Goal: Information Seeking & Learning: Find specific page/section

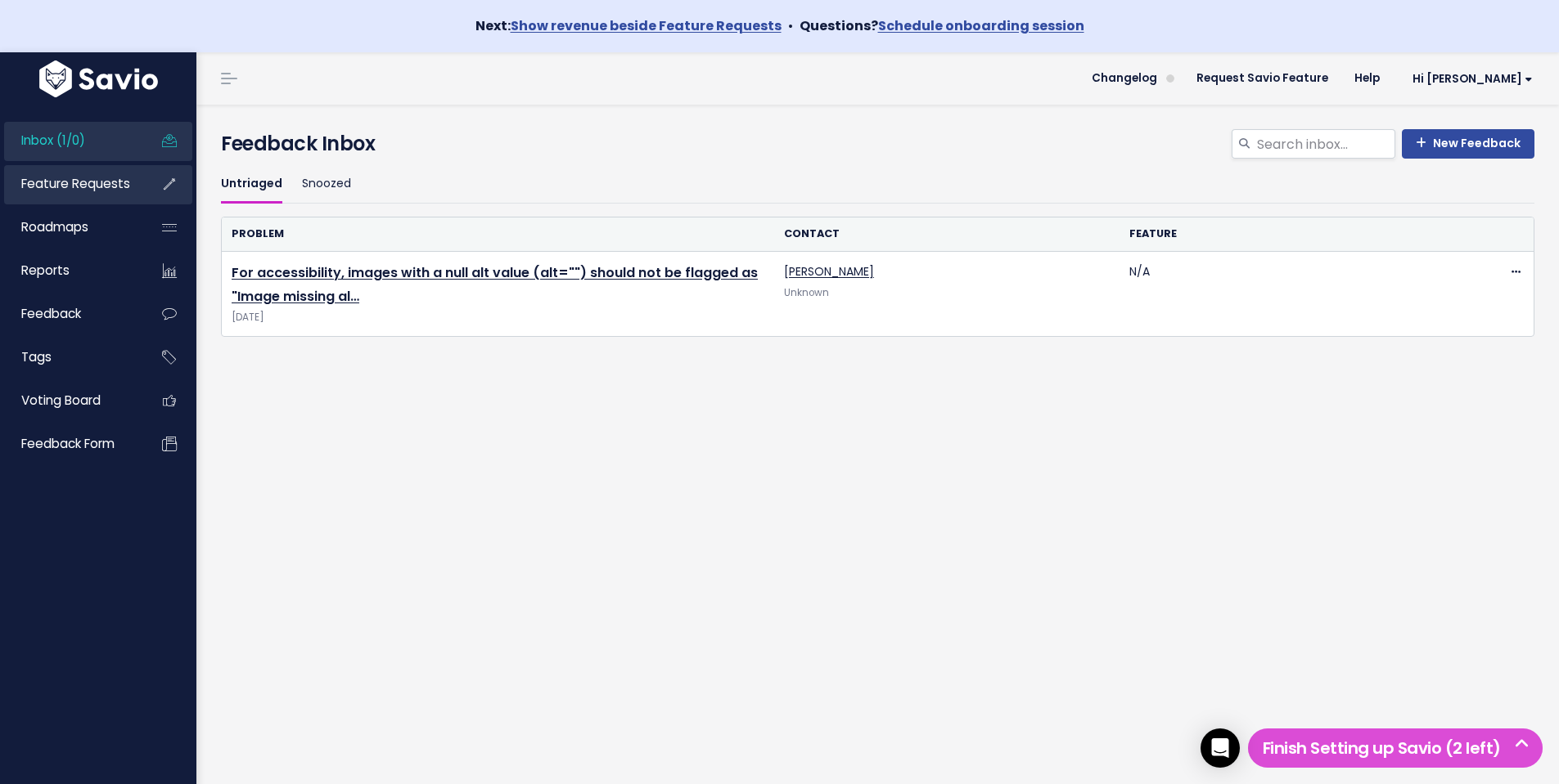
click at [101, 198] on link "Feature Requests" at bounding box center [70, 184] width 132 height 38
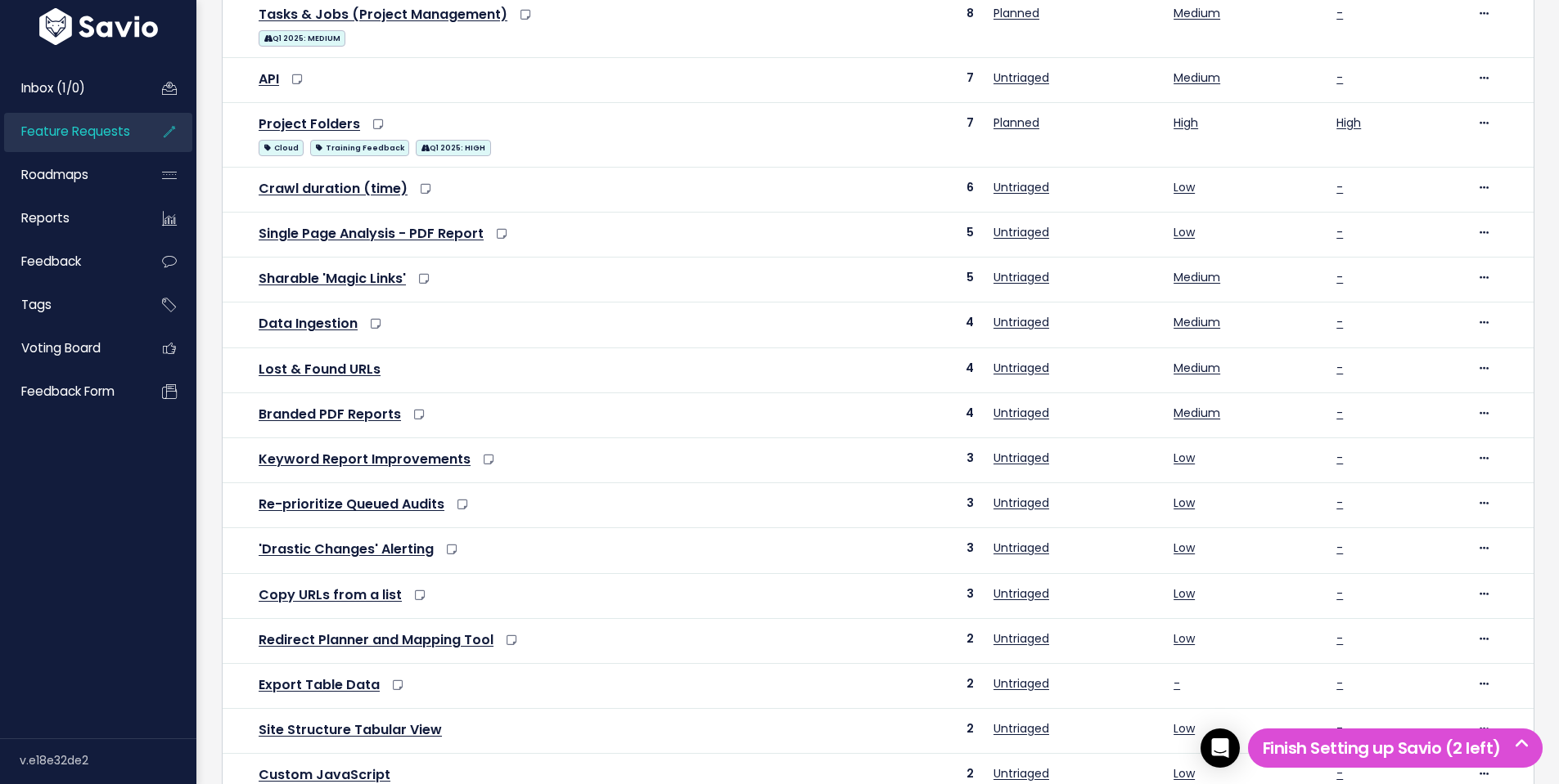
scroll to position [563, 0]
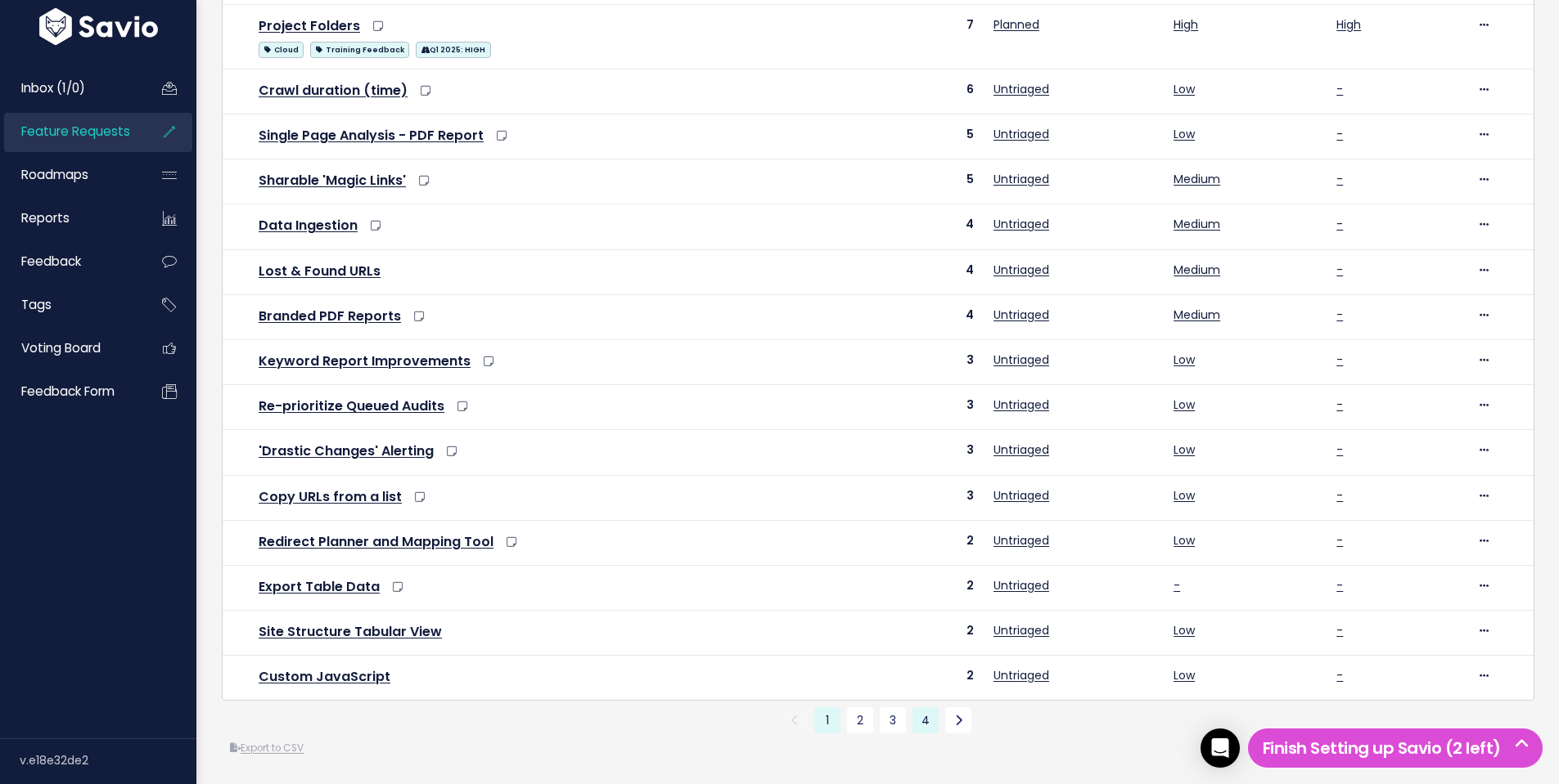
click at [923, 710] on link "4" at bounding box center [925, 720] width 26 height 26
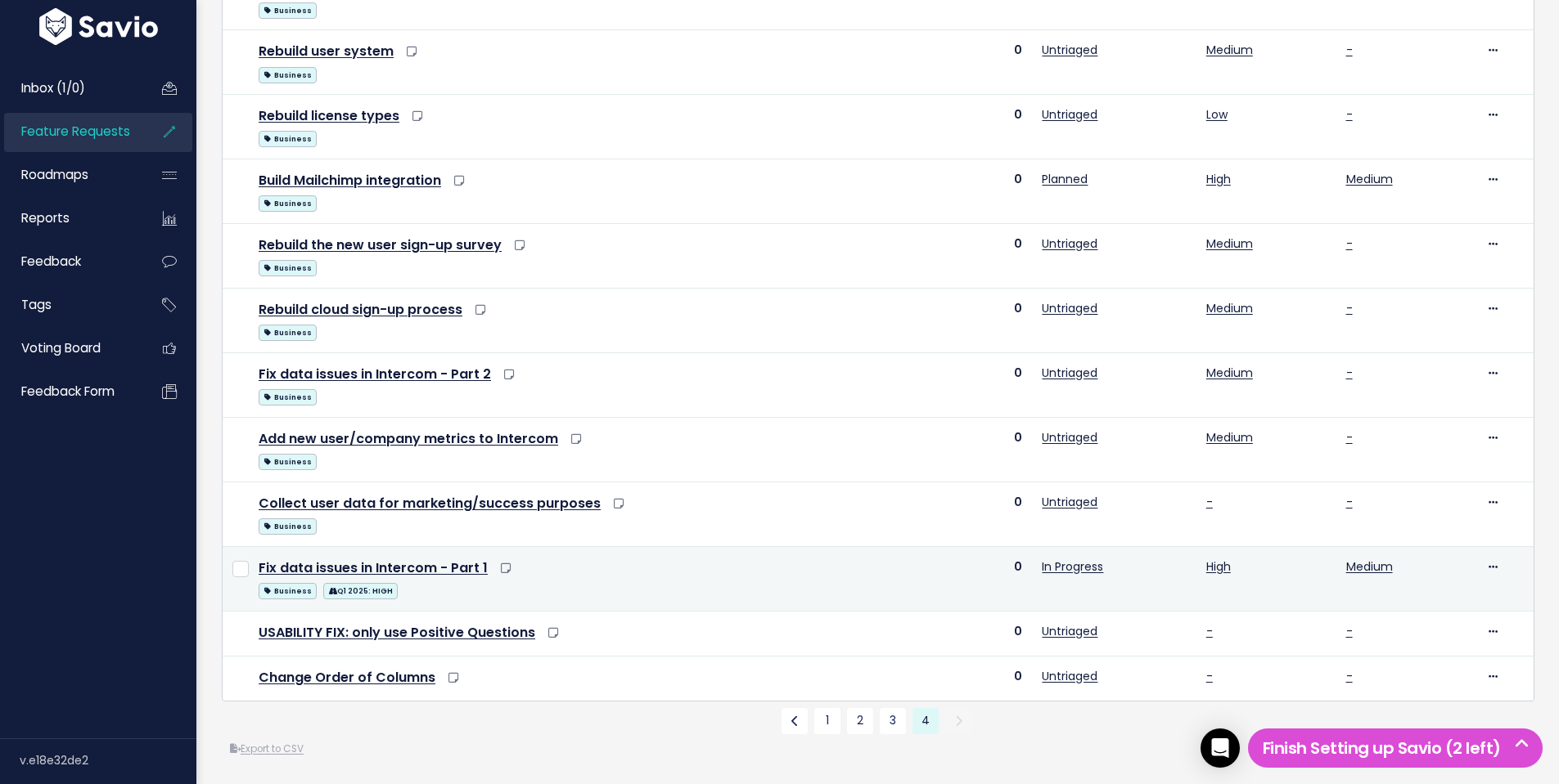
scroll to position [408, 0]
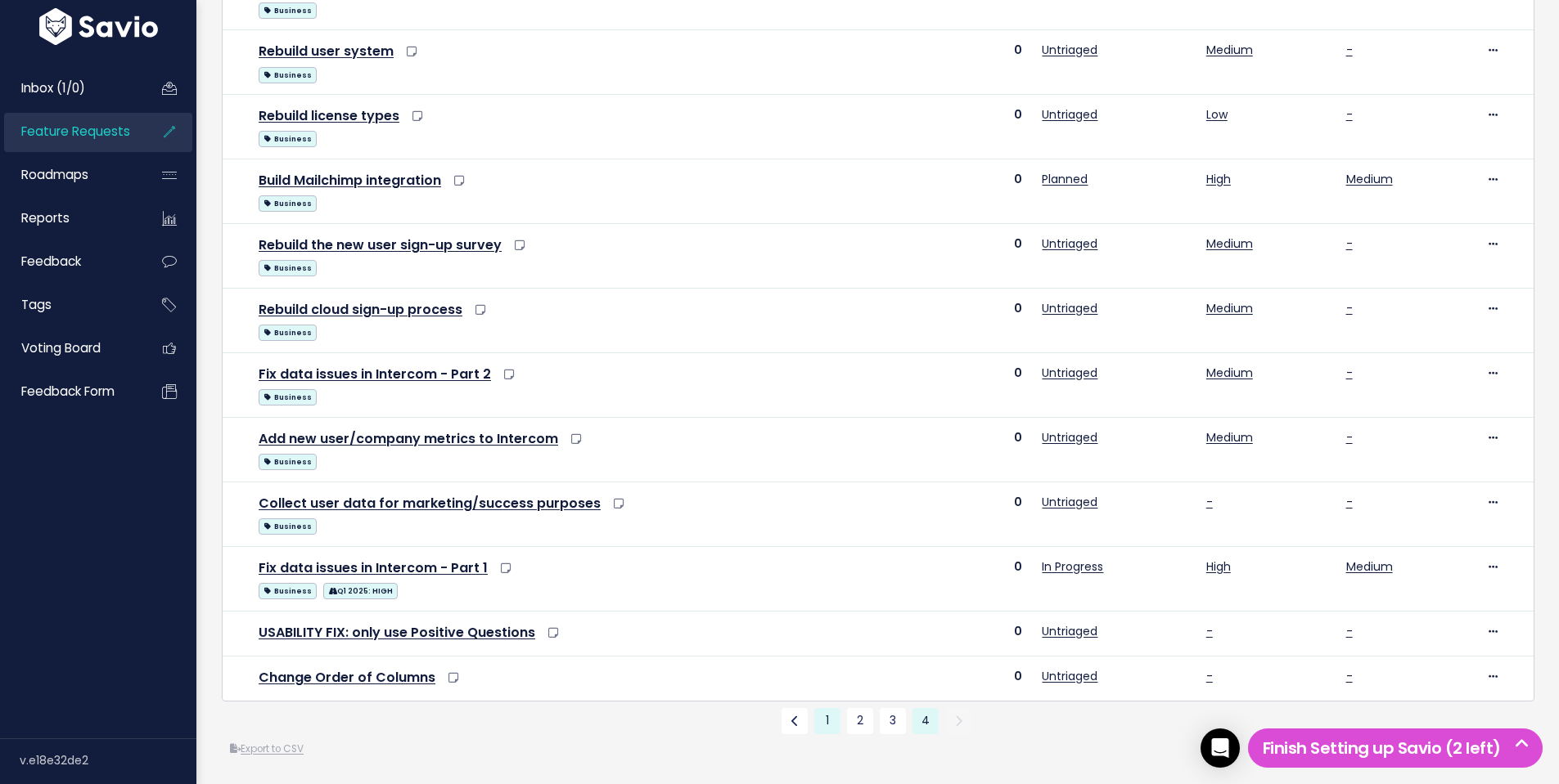
click at [823, 720] on link "1" at bounding box center [827, 721] width 26 height 26
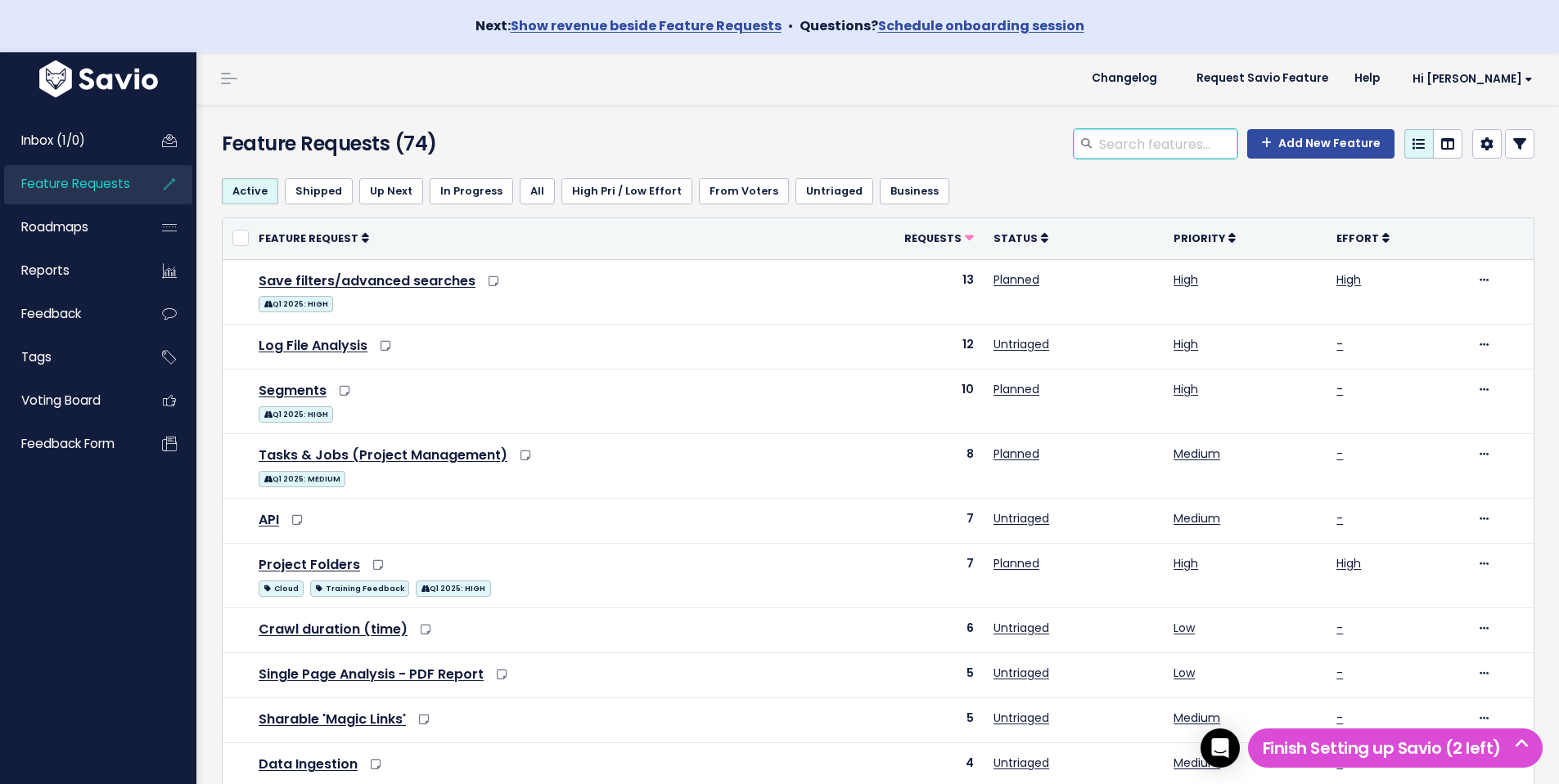
click at [1164, 133] on input "search" at bounding box center [1167, 143] width 140 height 29
type input "reaudit"
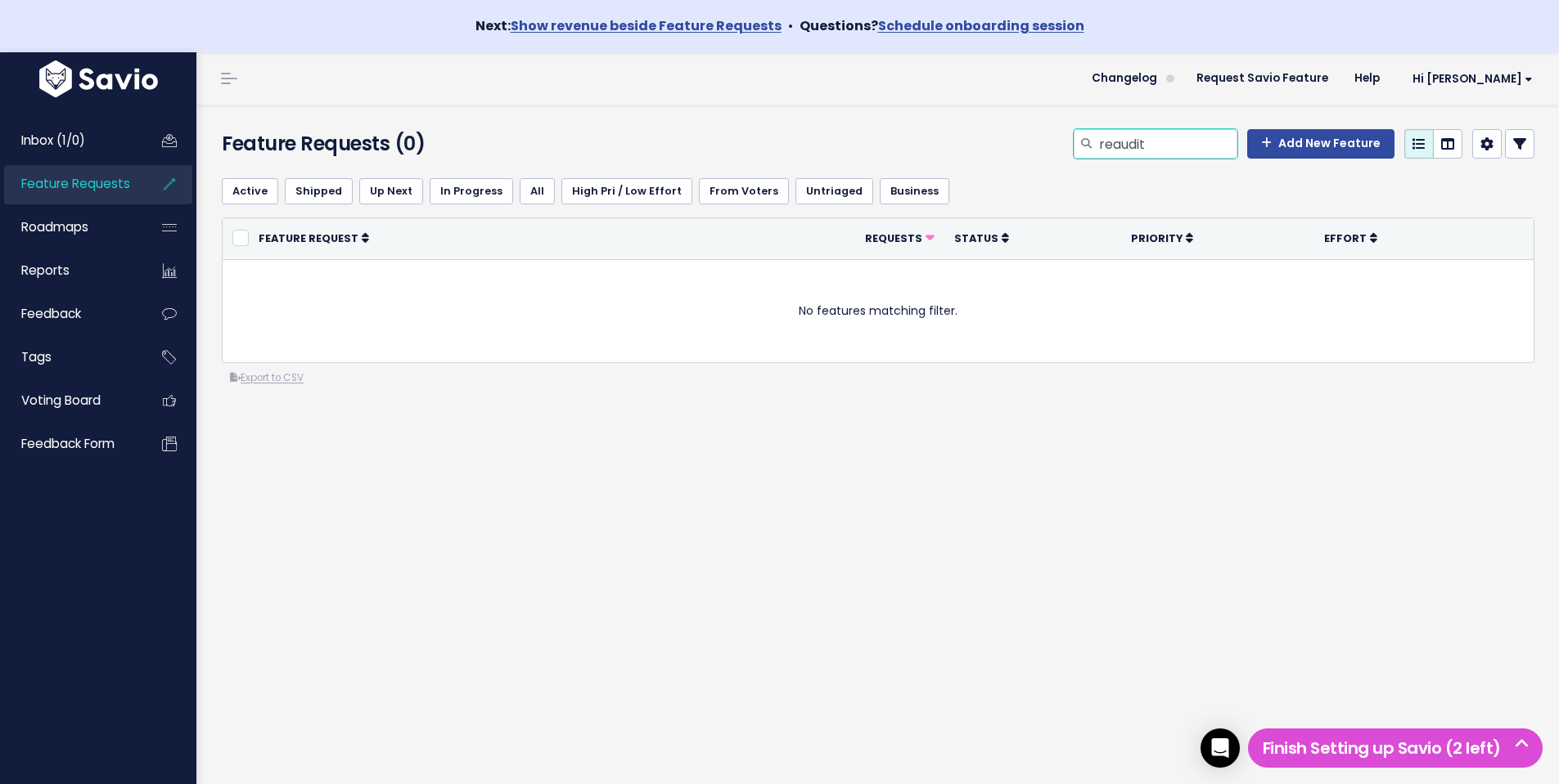
click at [1162, 138] on input "reaudit" at bounding box center [1167, 143] width 140 height 29
type input "recrawl"
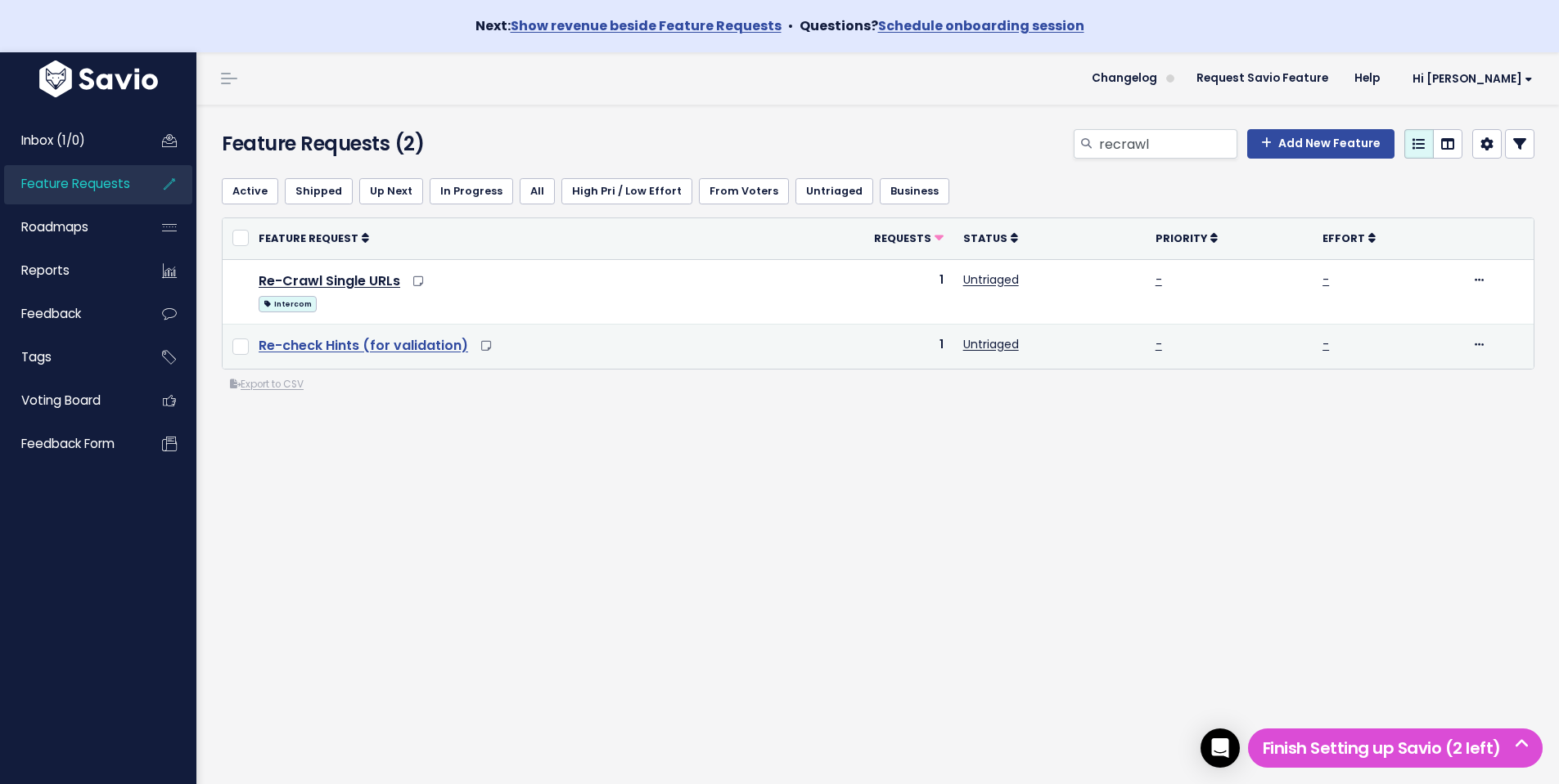
click at [355, 346] on link "Re-check Hints (for validation)" at bounding box center [364, 345] width 210 height 19
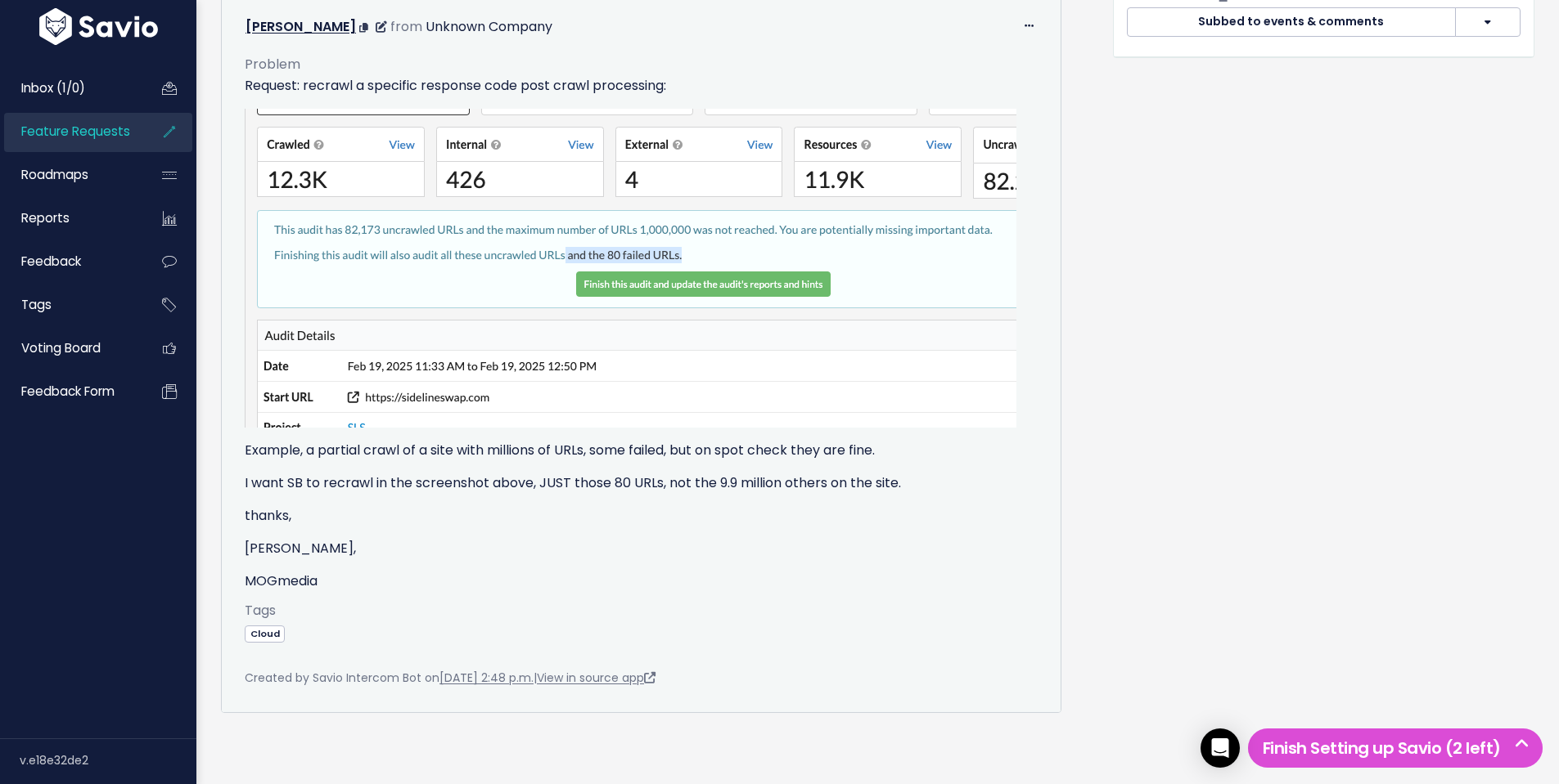
scroll to position [818, 0]
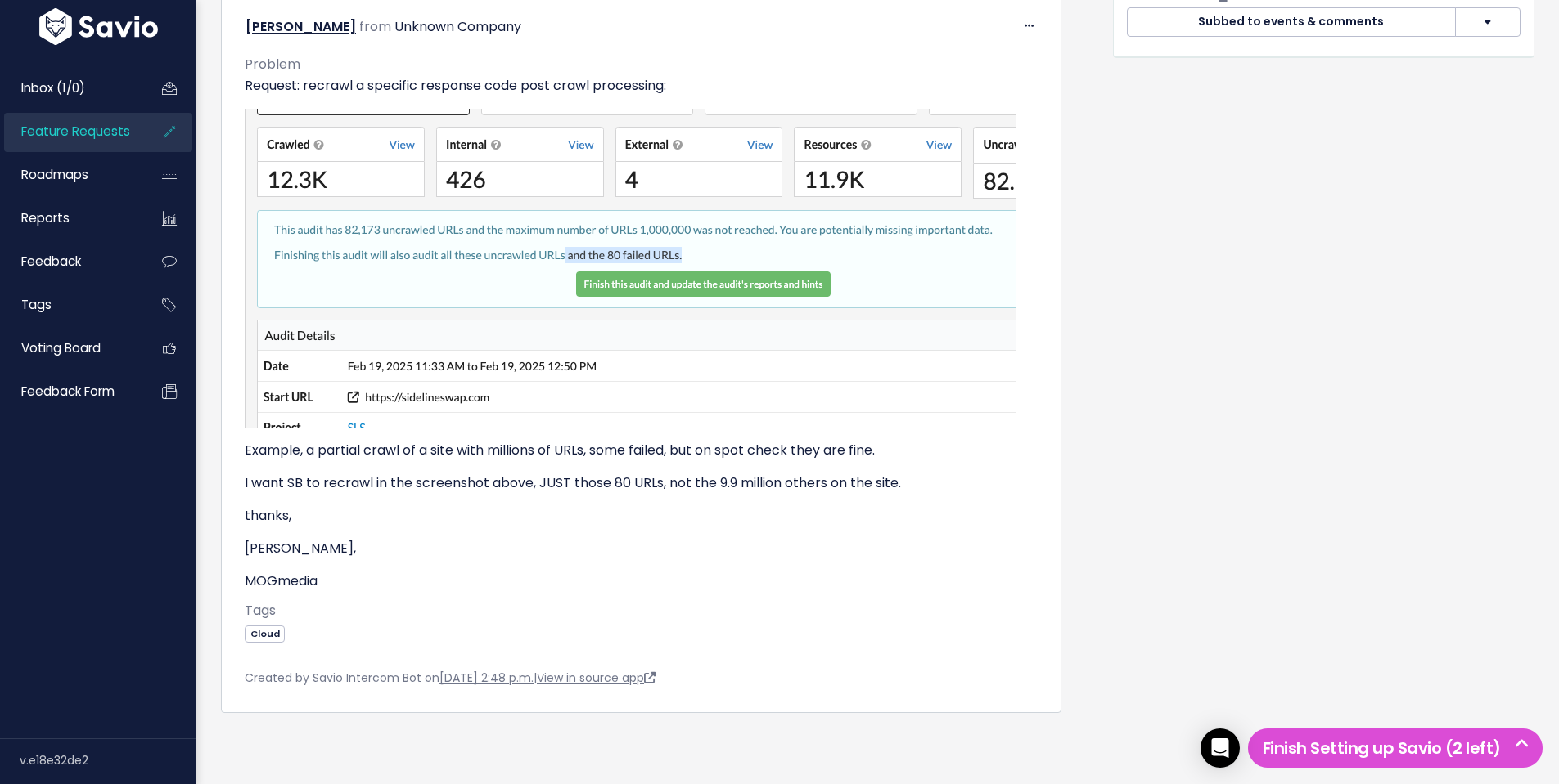
click at [1101, 501] on div "Request: 1 Companies: 0 Feedback: 1 Opened: [DATE] Last Requested: [DATE] Statu…" at bounding box center [1323, 84] width 446 height 1296
